Goal: Use online tool/utility

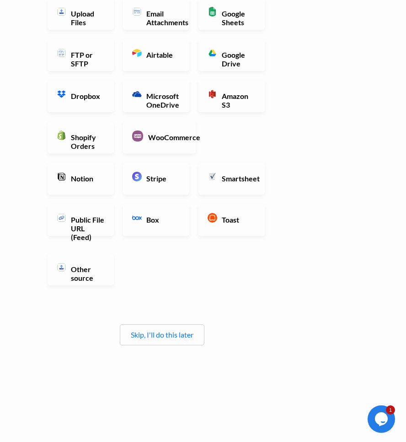
scroll to position [117, 0]
click at [180, 334] on link "Skip, I'll do this later" at bounding box center [162, 334] width 63 height 9
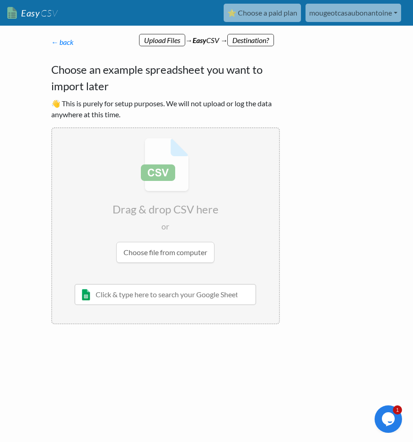
click at [202, 196] on input "file" at bounding box center [165, 200] width 227 height 144
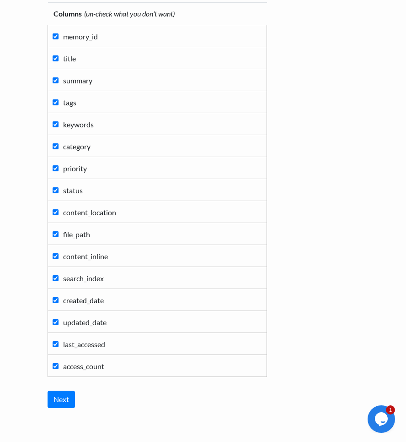
scroll to position [137, 0]
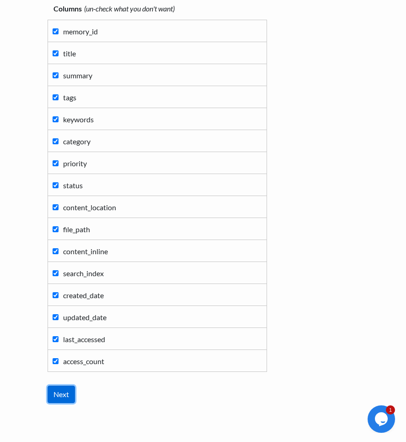
click at [52, 395] on input "Next" at bounding box center [61, 393] width 27 height 17
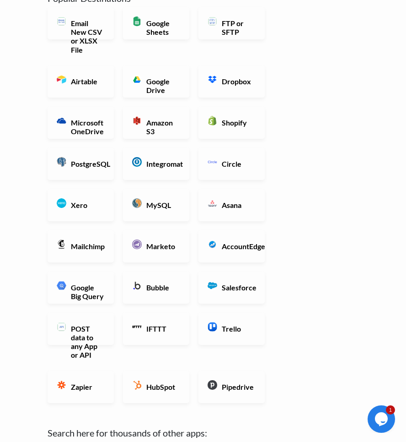
scroll to position [183, 0]
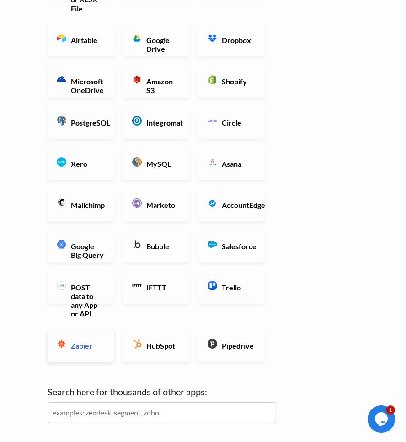
click at [80, 346] on h6 "Zapier" at bounding box center [87, 345] width 36 height 9
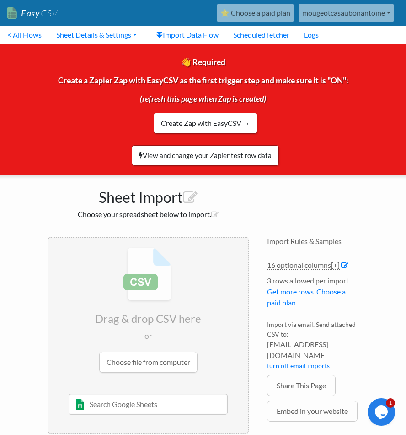
scroll to position [31, 0]
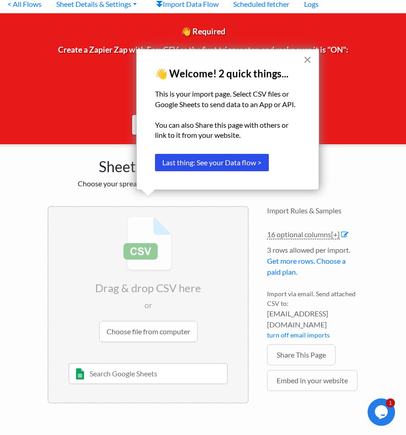
click at [311, 60] on button "×" at bounding box center [307, 59] width 9 height 15
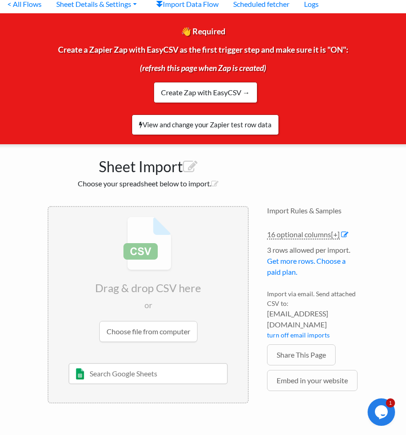
click at [162, 331] on input "file" at bounding box center [149, 279] width 200 height 144
